Goal: Information Seeking & Learning: Learn about a topic

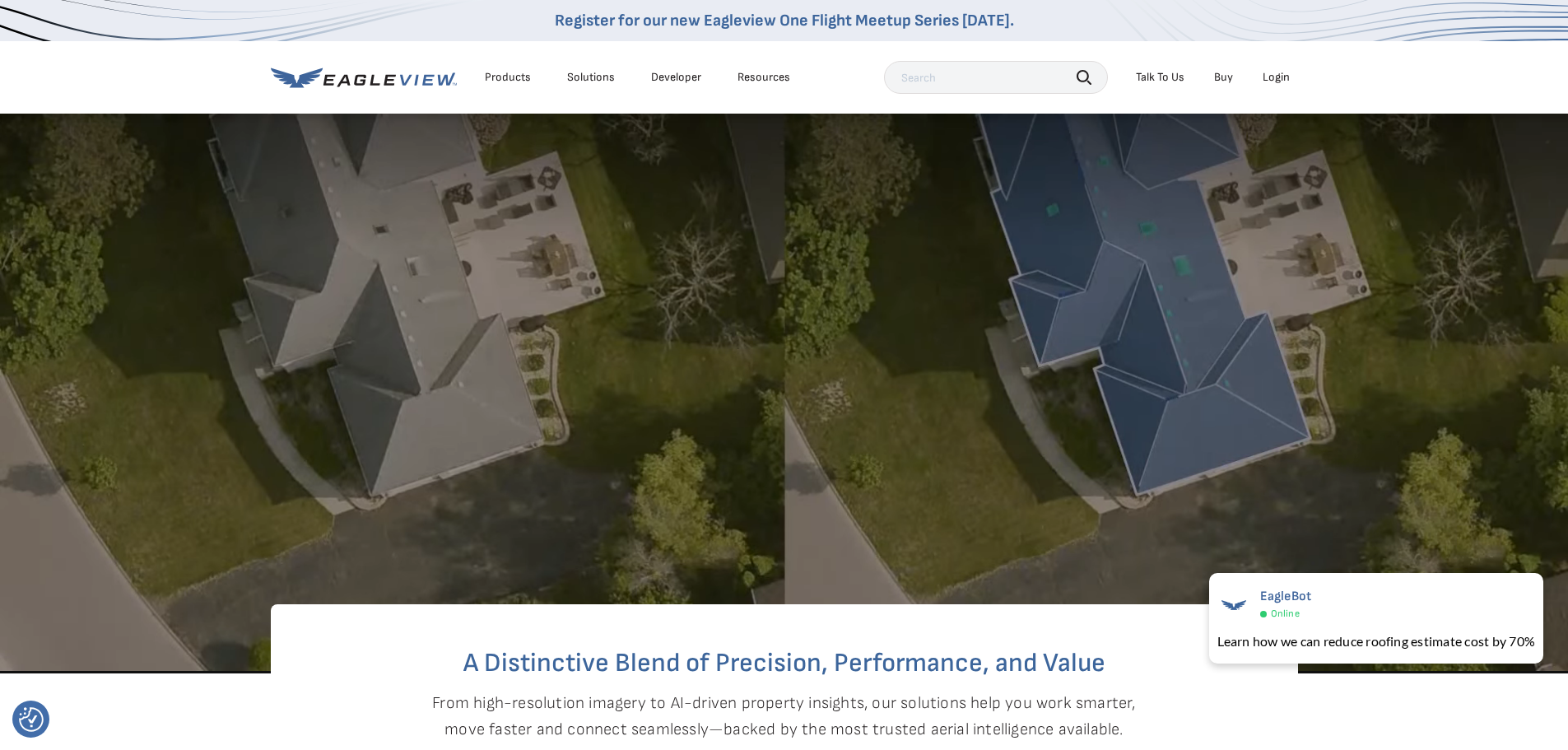
drag, startPoint x: 895, startPoint y: 251, endPoint x: 879, endPoint y: 298, distance: 49.6
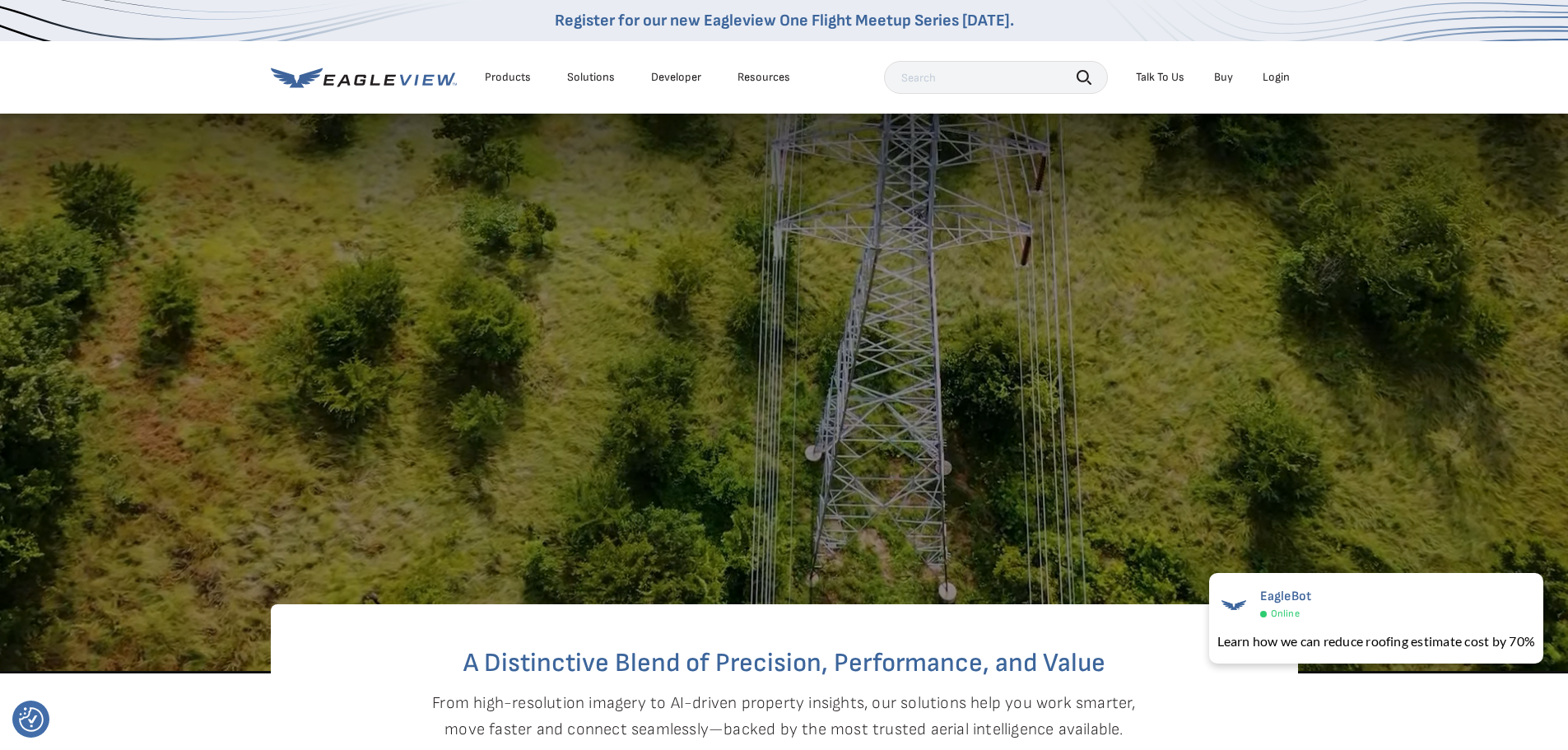
click at [879, 298] on video at bounding box center [784, 130] width 1568 height 1085
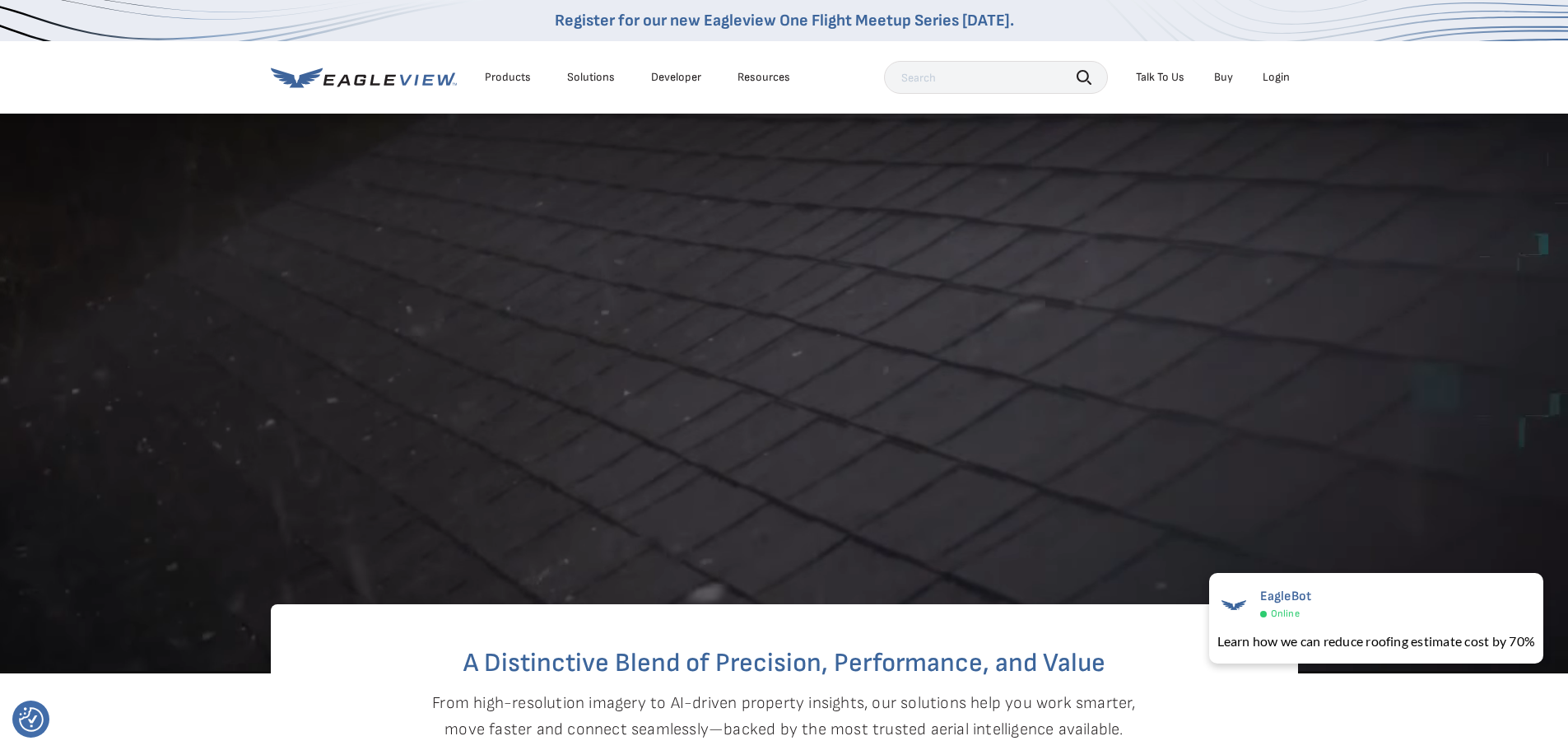
click at [510, 81] on div "Products" at bounding box center [507, 77] width 46 height 14
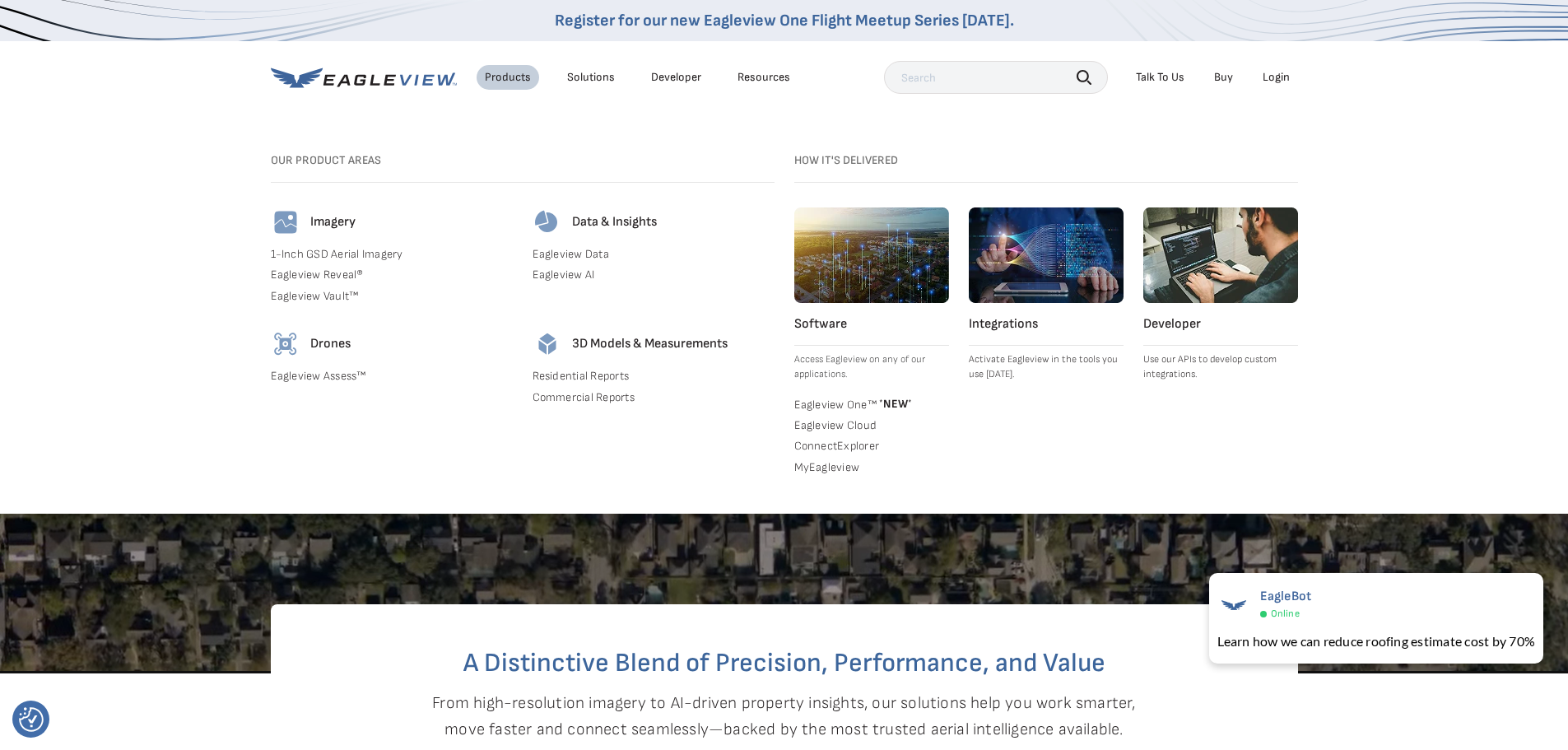
click at [355, 250] on link "1-Inch GSD Aerial Imagery" at bounding box center [391, 254] width 242 height 14
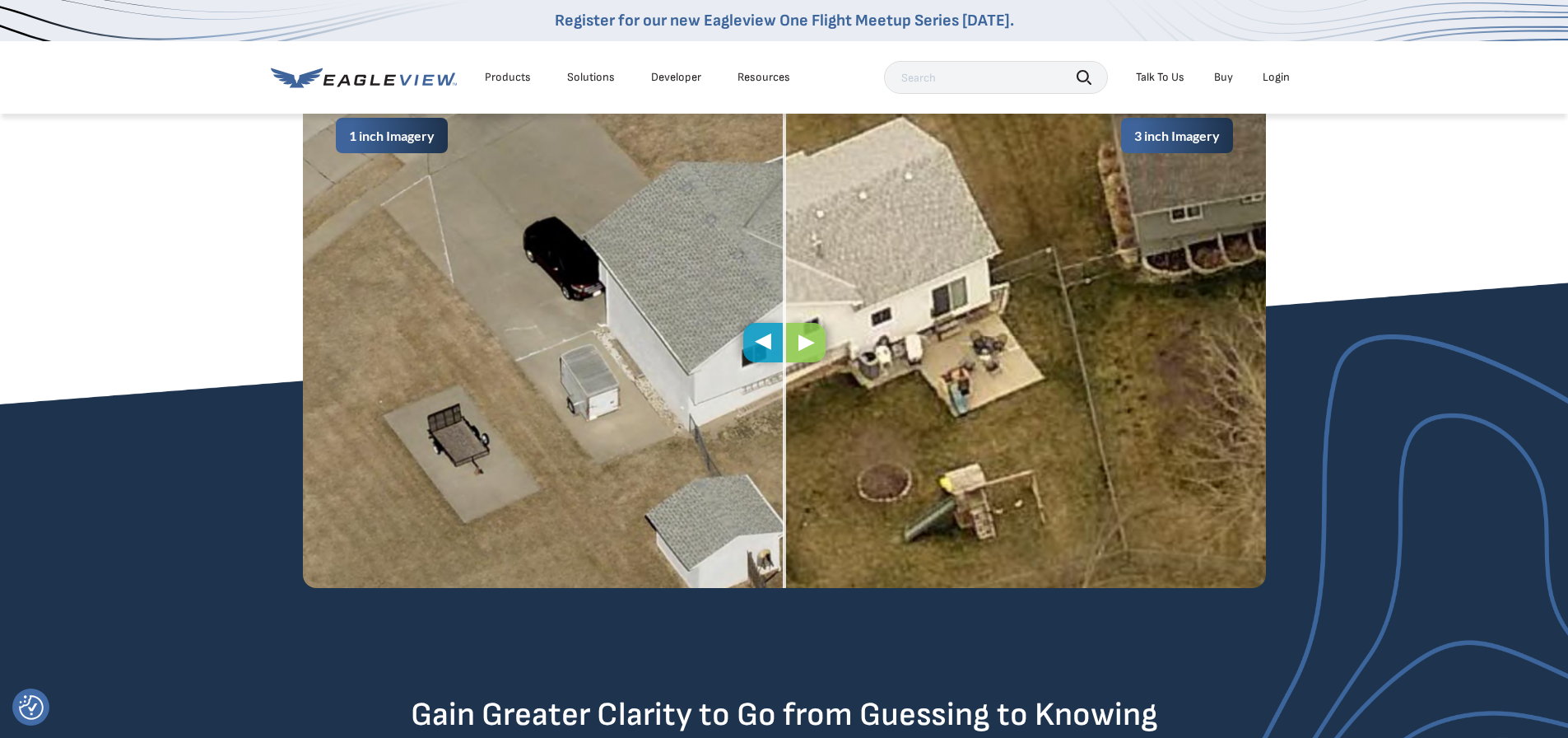
scroll to position [906, 0]
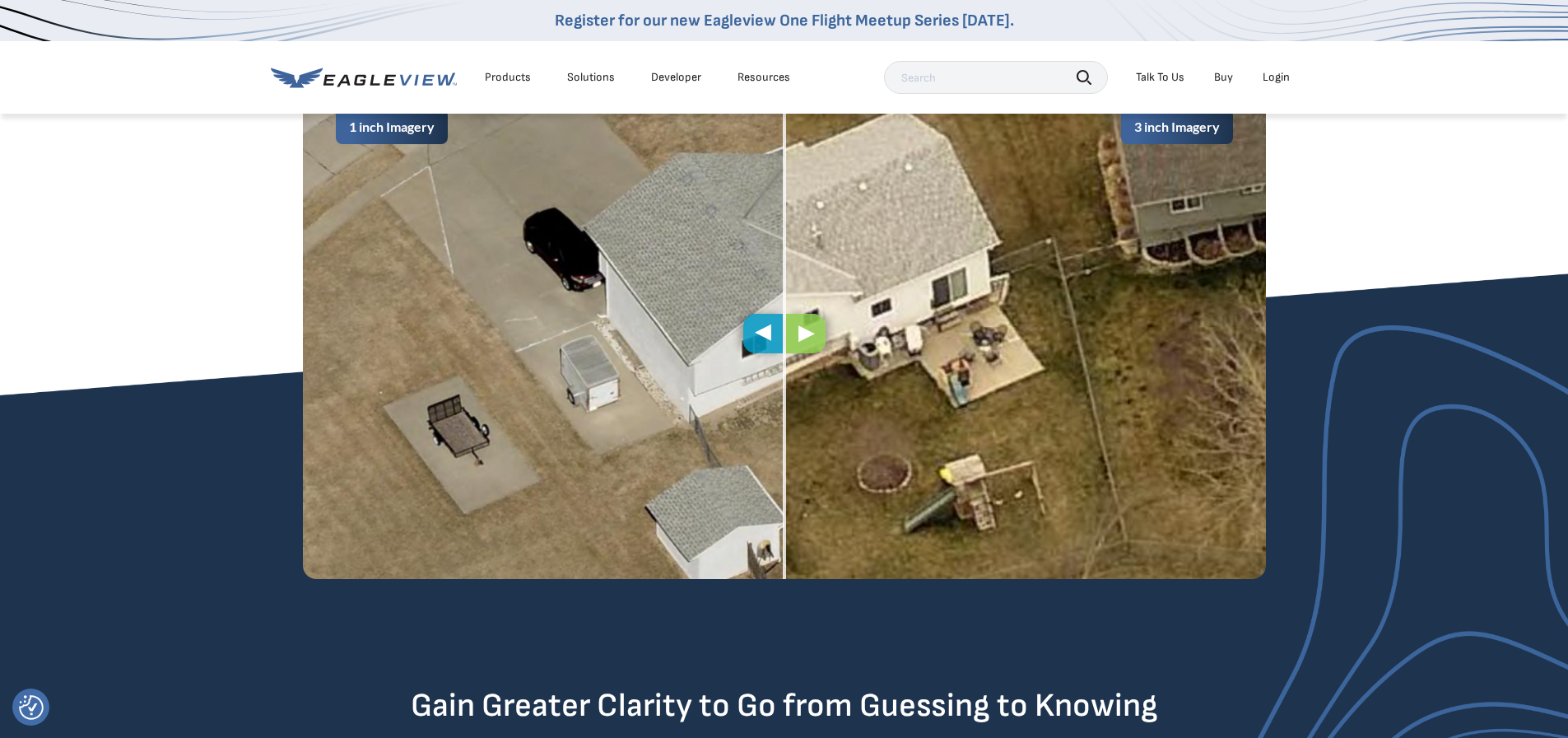
click at [1040, 255] on img at bounding box center [784, 334] width 963 height 490
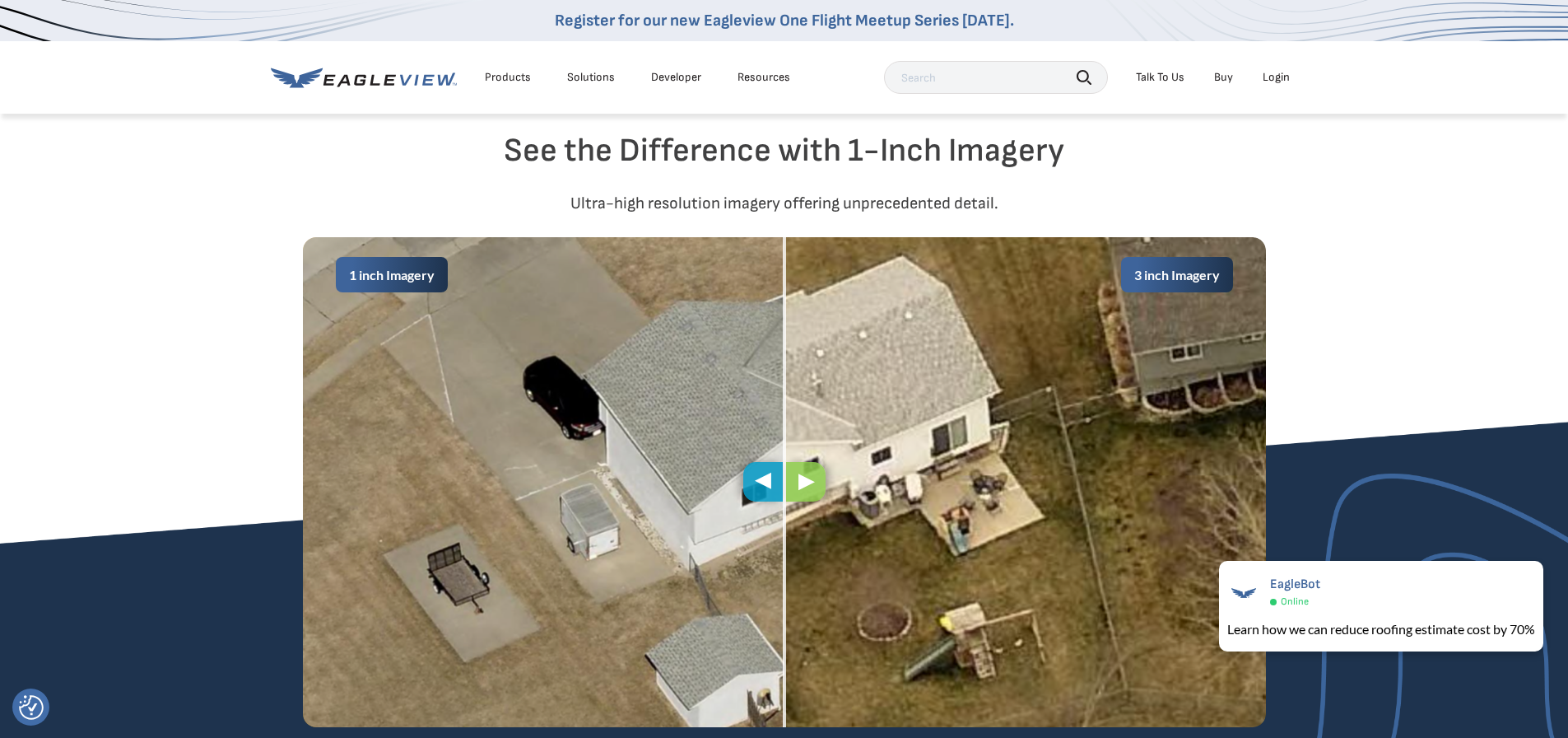
scroll to position [659, 0]
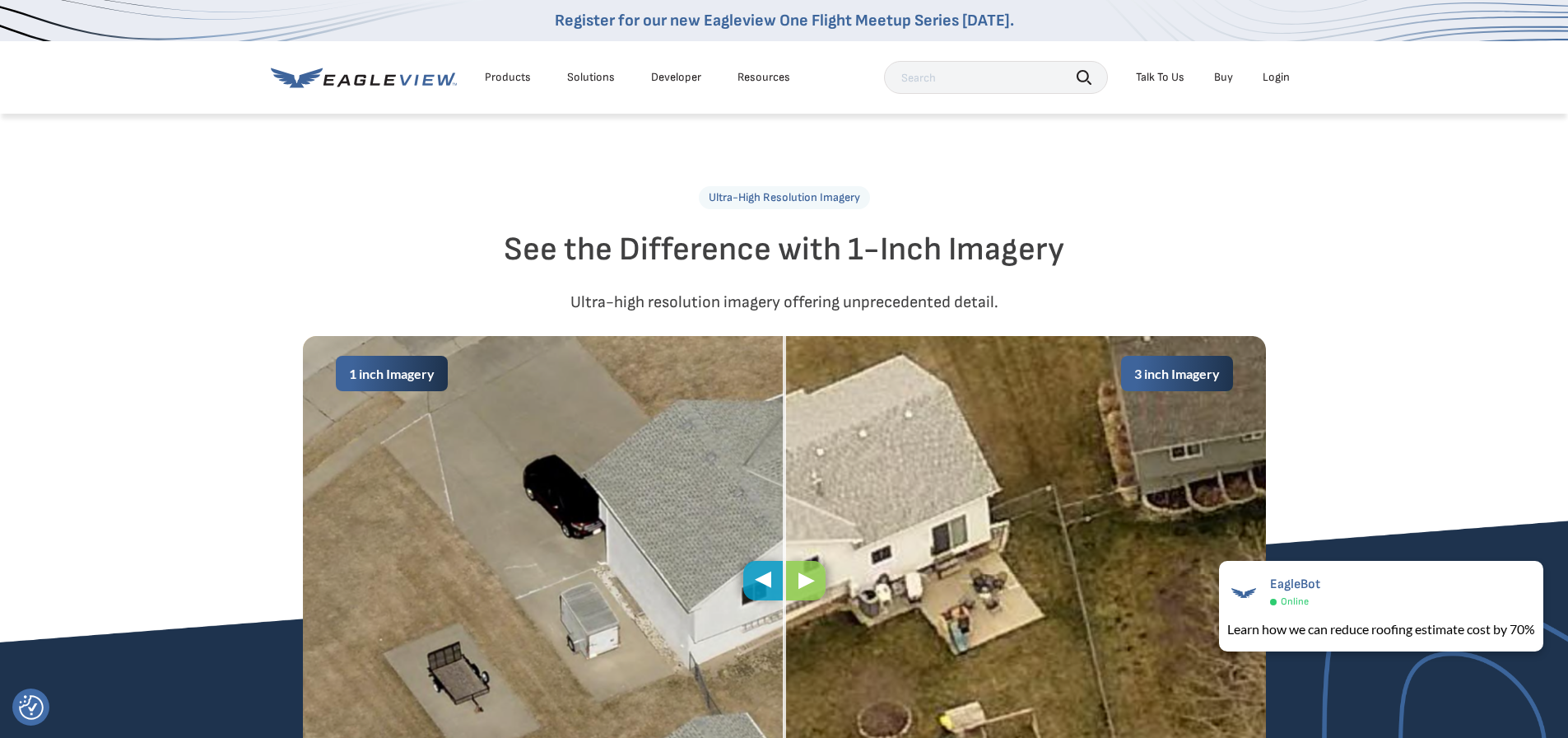
click at [1364, 403] on div "1 inch Imagery 3 inch Imagery" at bounding box center [784, 580] width 1568 height 490
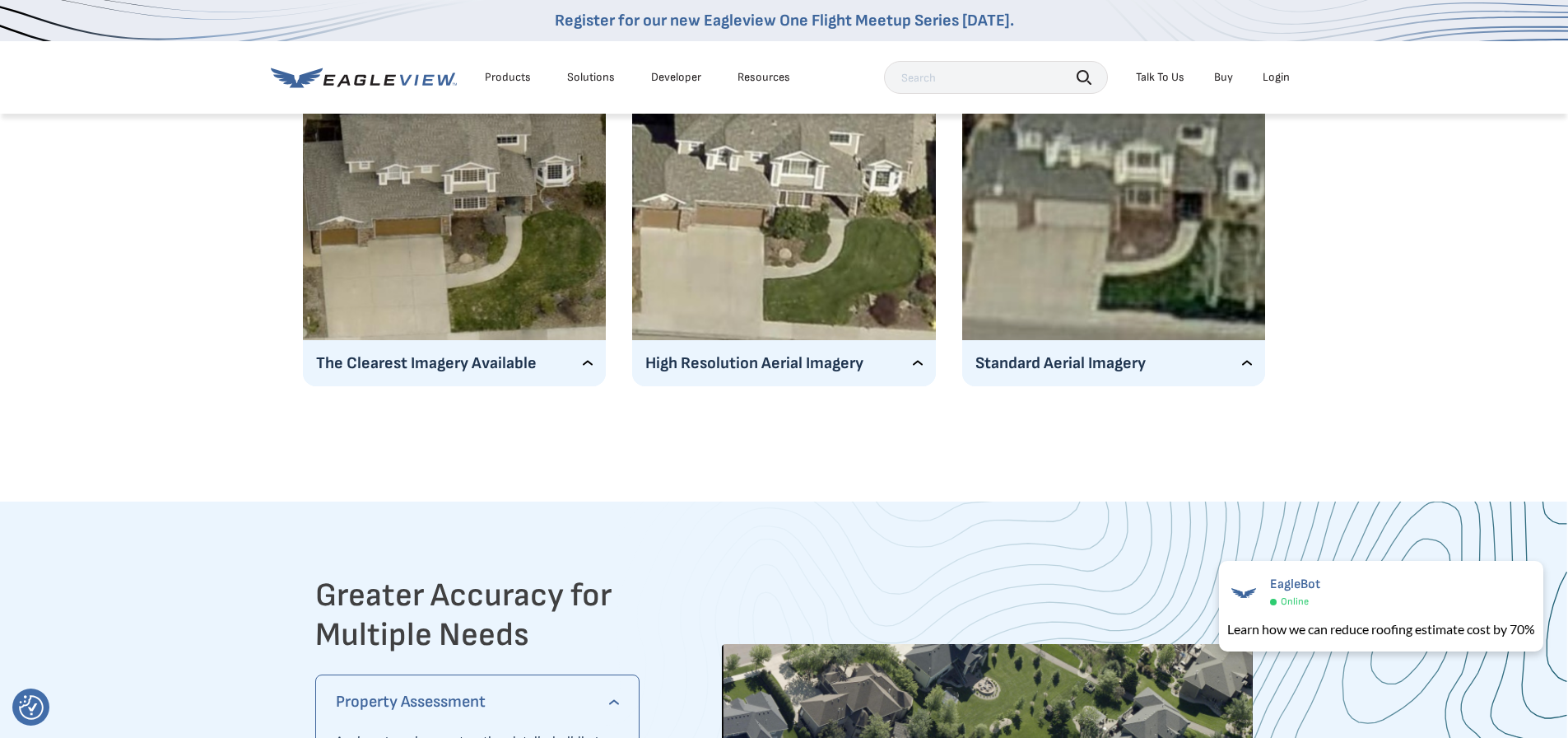
scroll to position [2718, 0]
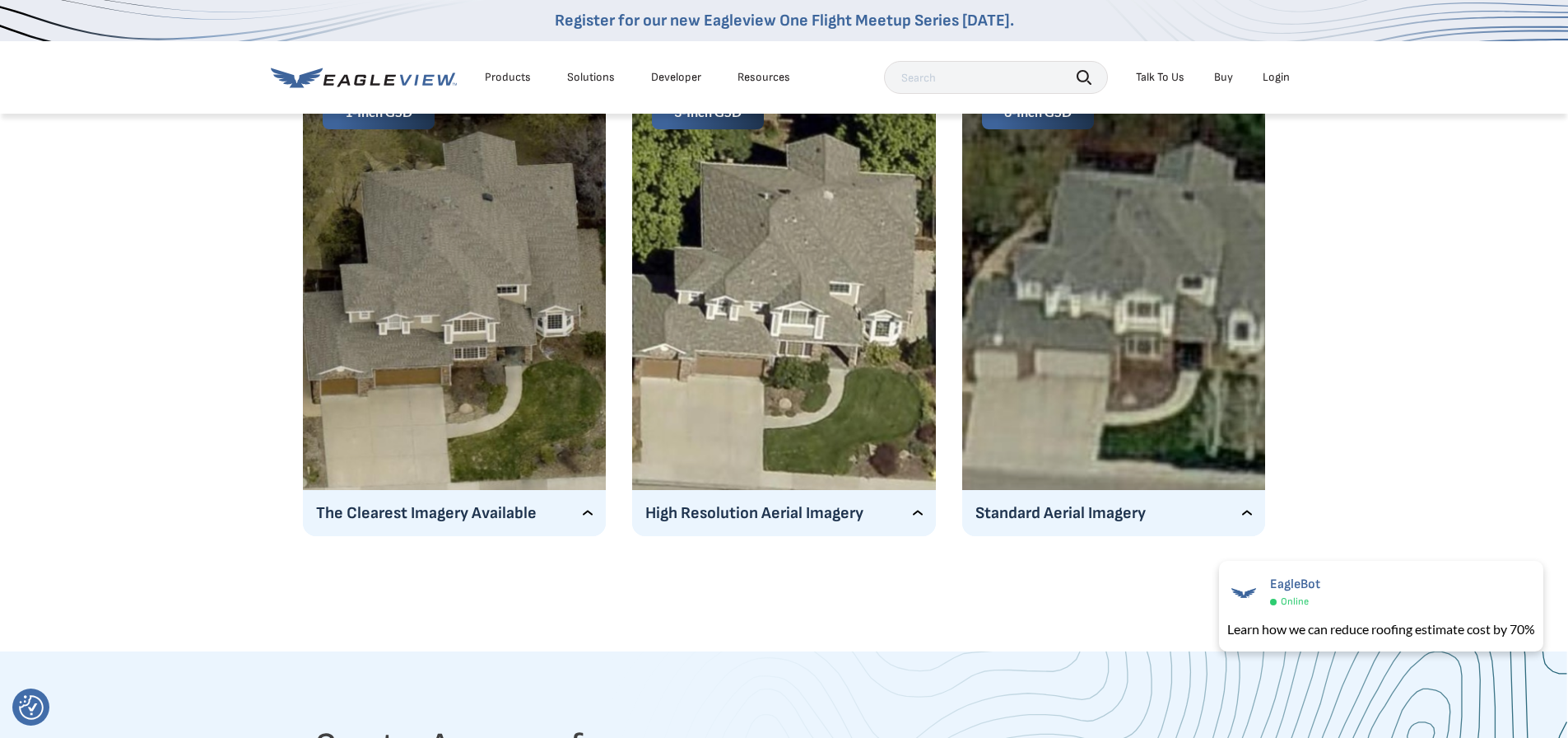
click at [919, 514] on p "High Resolution Aerial Imagery" at bounding box center [784, 512] width 277 height 26
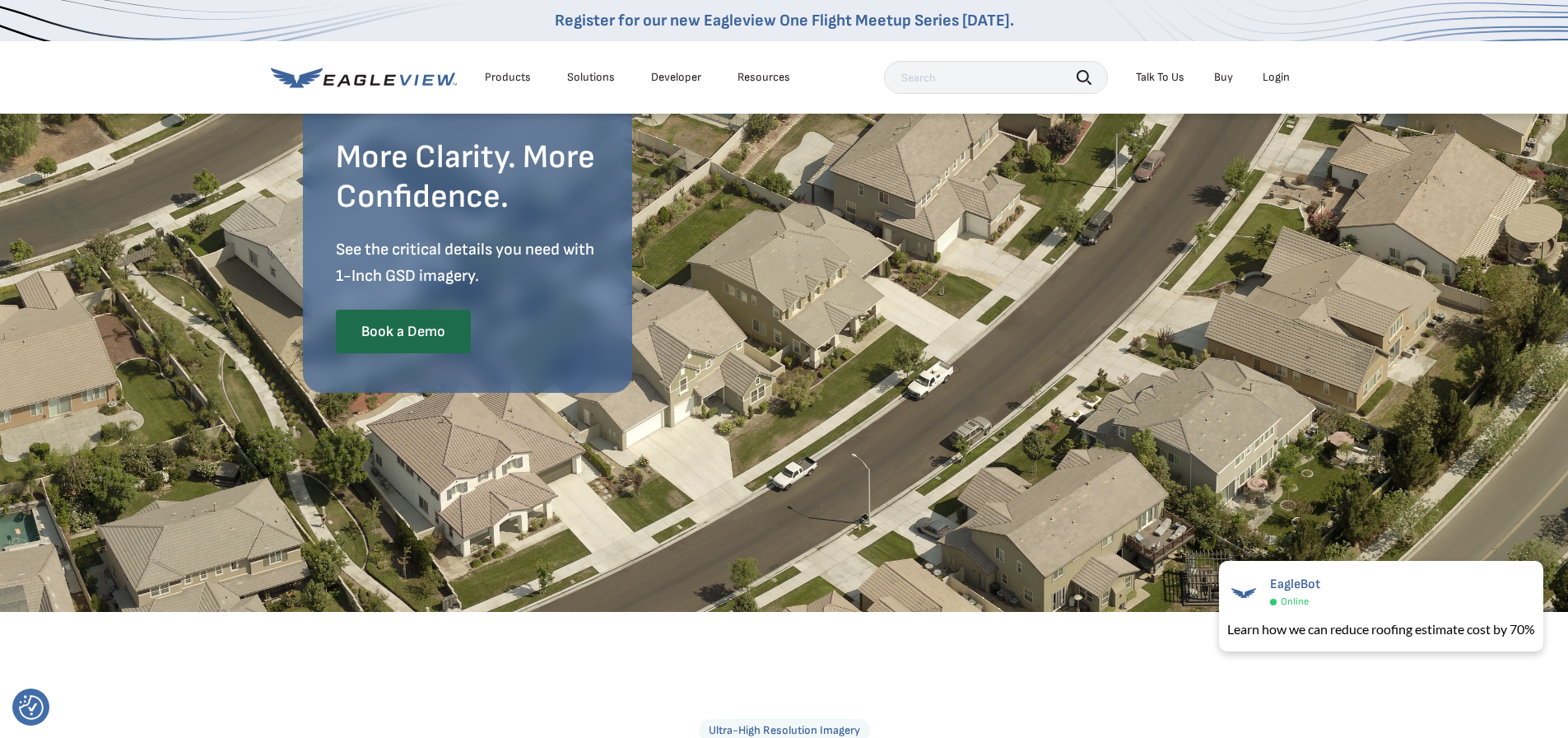
scroll to position [83, 0]
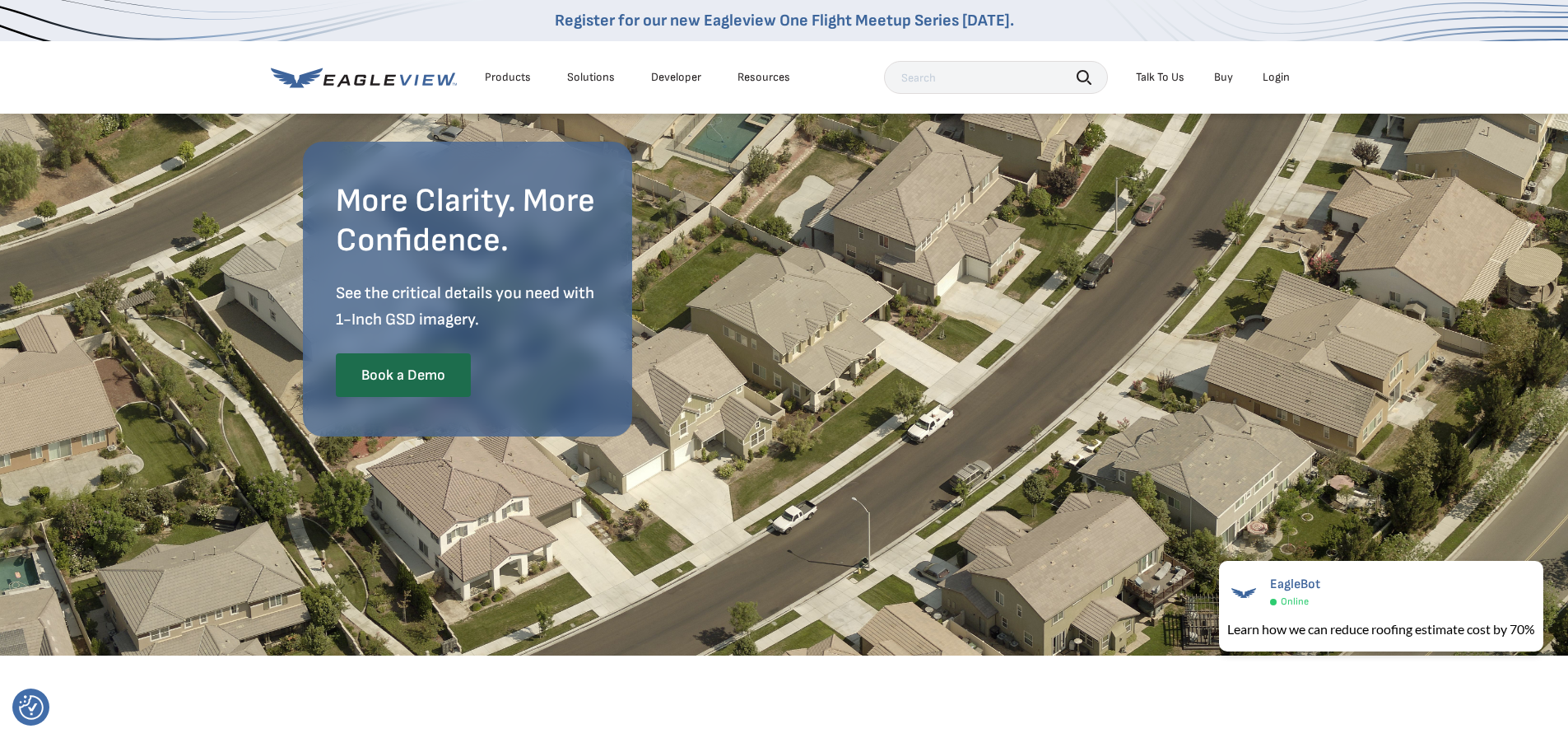
click at [523, 81] on div "Products" at bounding box center [507, 77] width 46 height 14
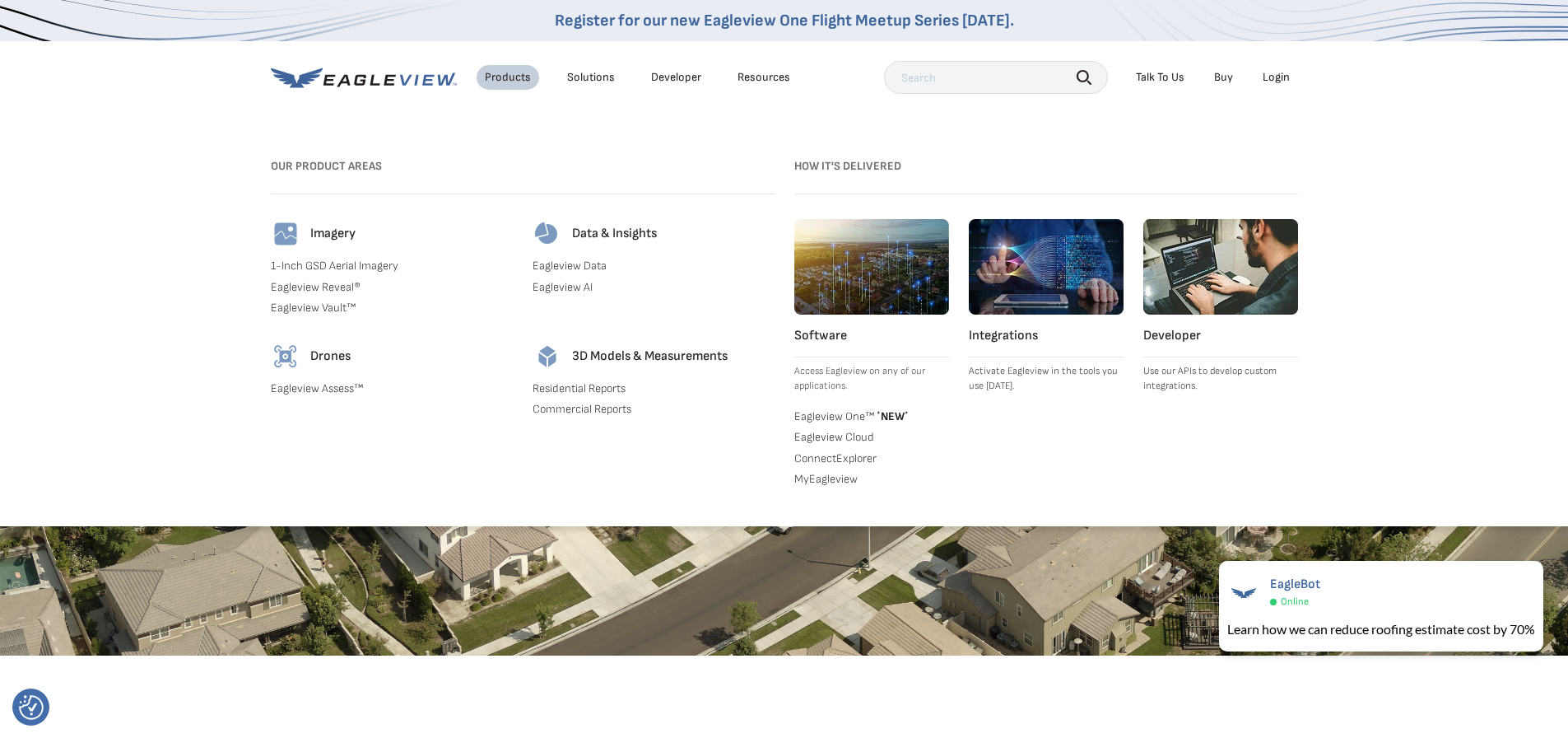
click at [598, 265] on link "Eagleview Data" at bounding box center [653, 266] width 242 height 14
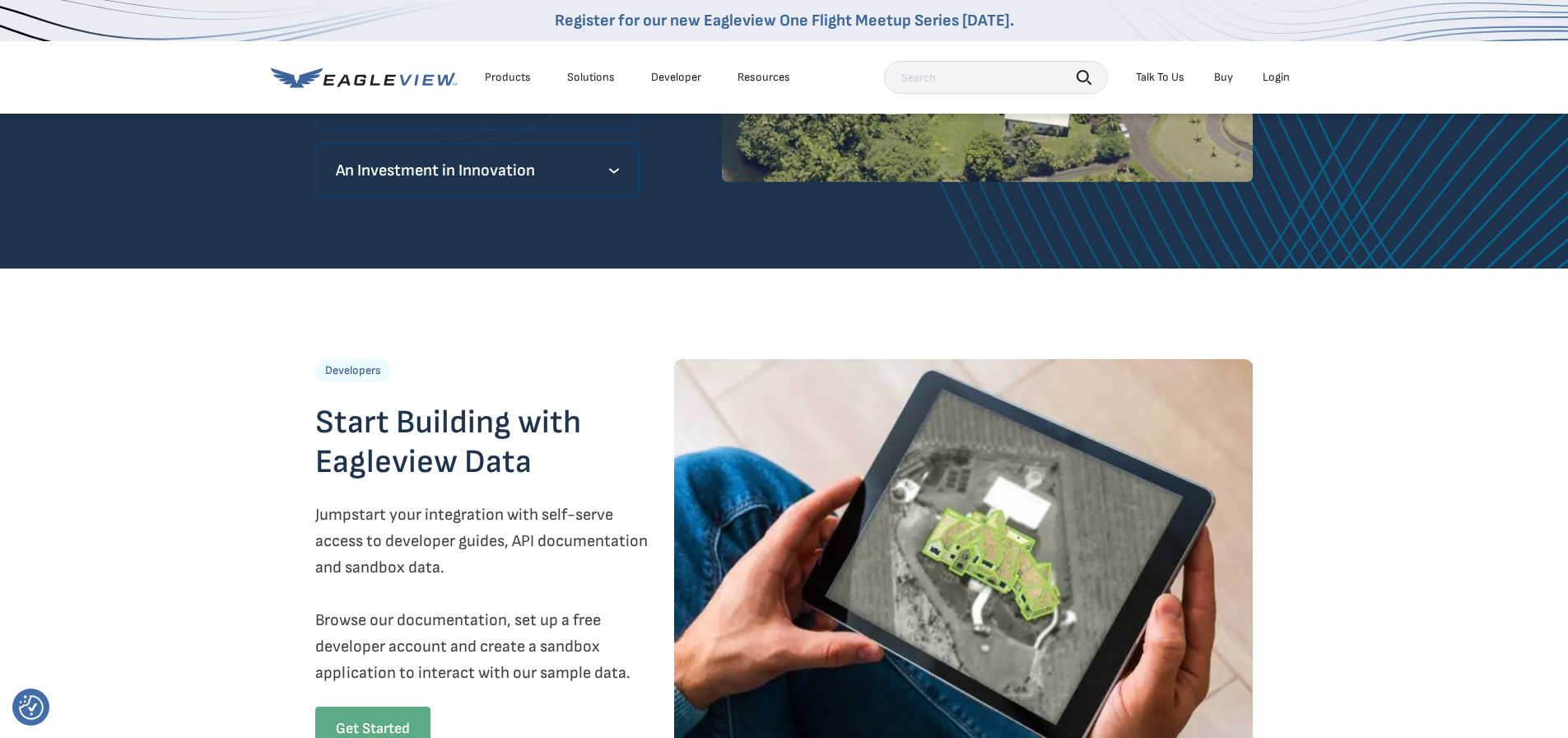
scroll to position [1482, 0]
